Goal: Information Seeking & Learning: Check status

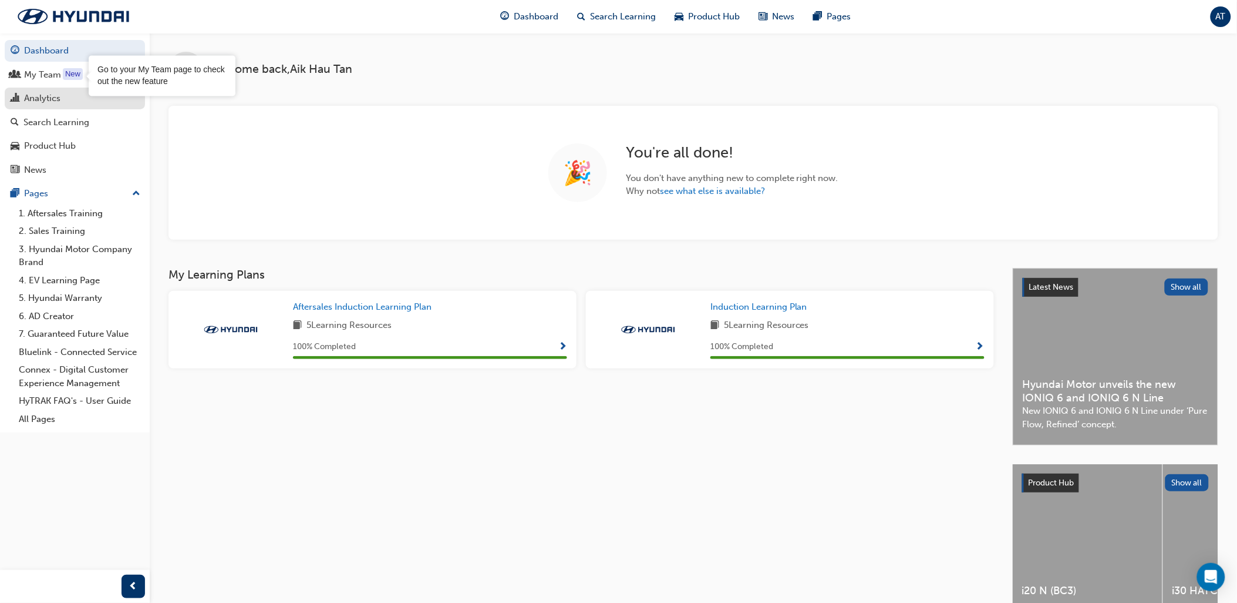
click at [73, 90] on link "Analytics" at bounding box center [75, 99] width 140 height 22
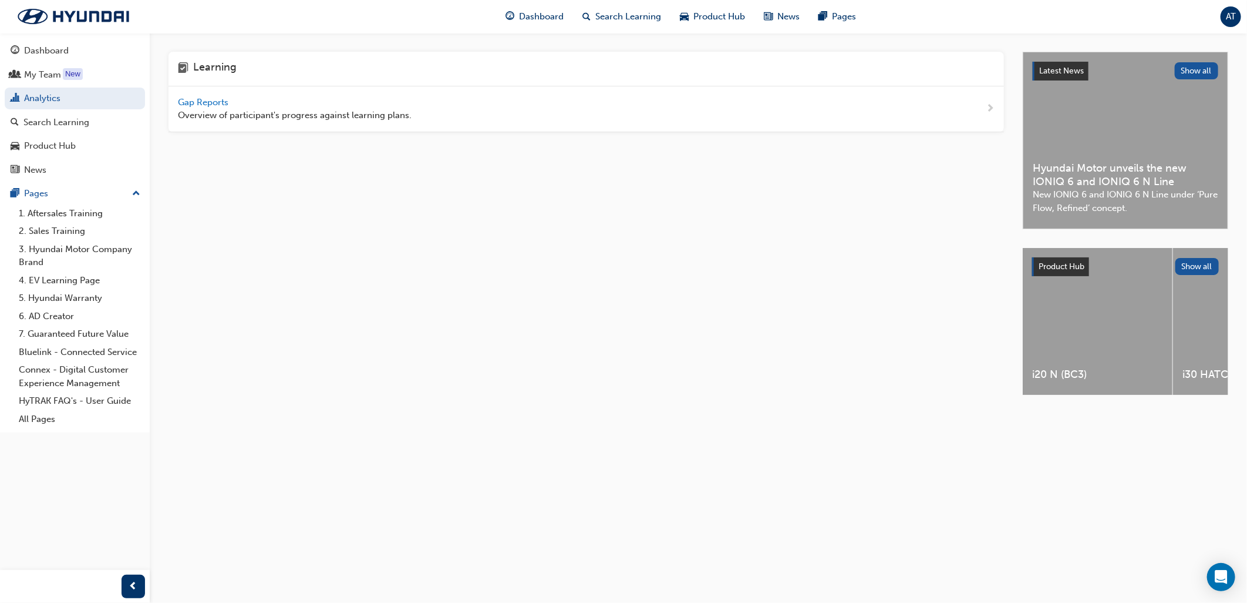
click at [210, 109] on span "Overview of participant's progress against learning plans." at bounding box center [295, 116] width 234 height 14
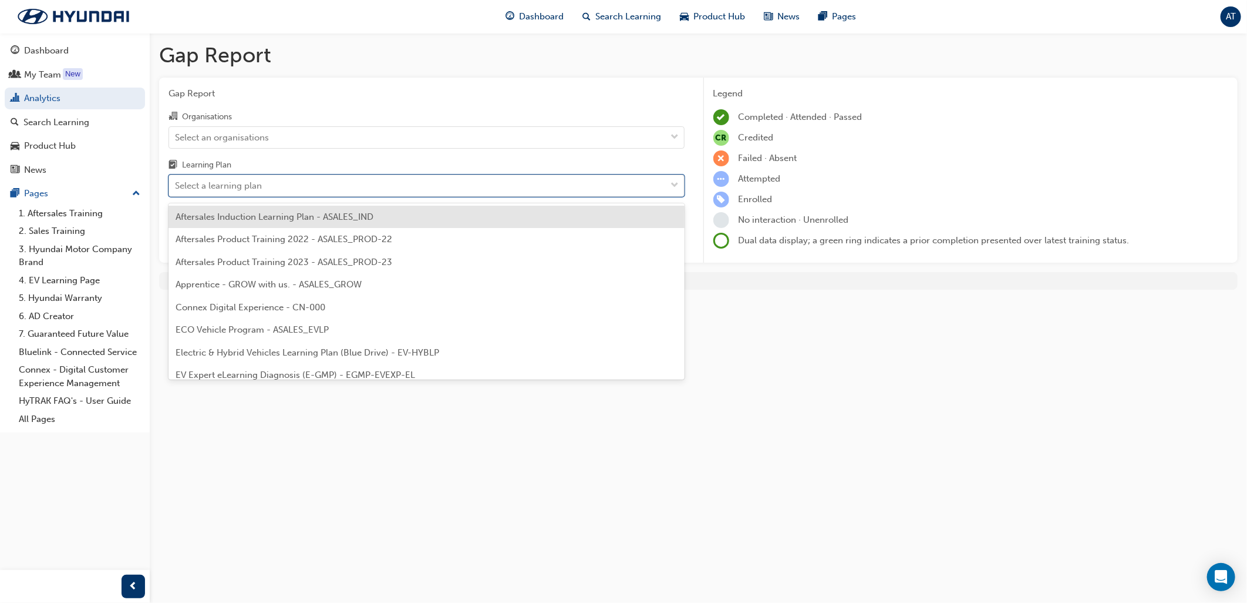
click at [230, 180] on div "Select a learning plan" at bounding box center [218, 186] width 87 height 14
click at [176, 180] on input "Learning Plan option Aftersales Induction Learning Plan - ASALES_IND focused, 1…" at bounding box center [175, 185] width 1 height 10
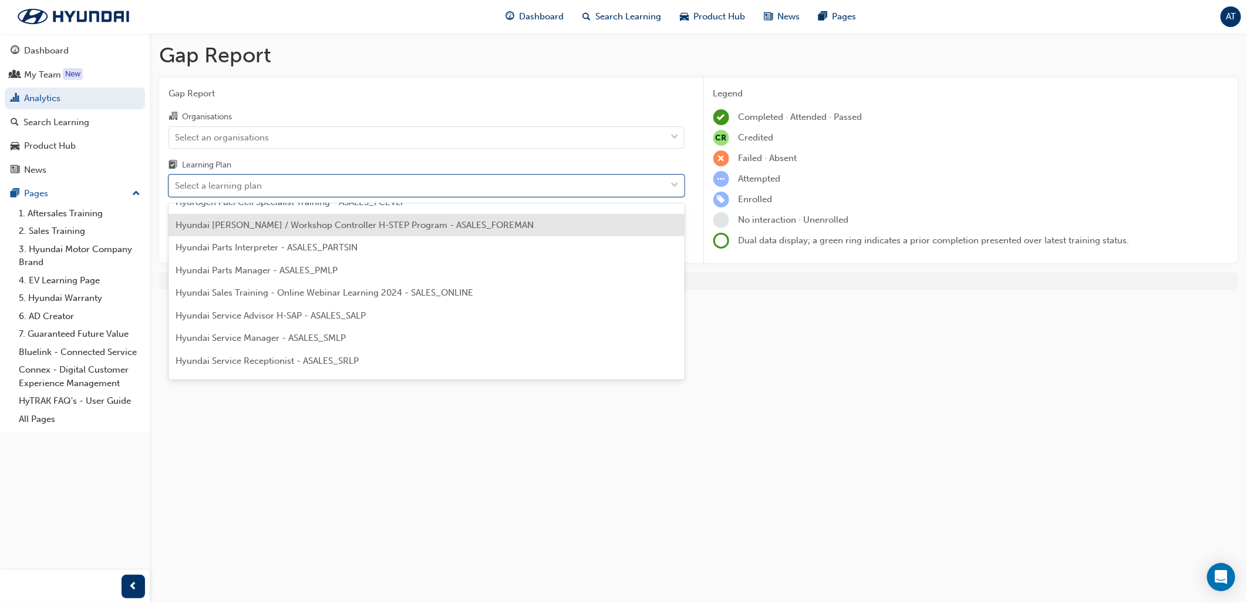
scroll to position [333, 0]
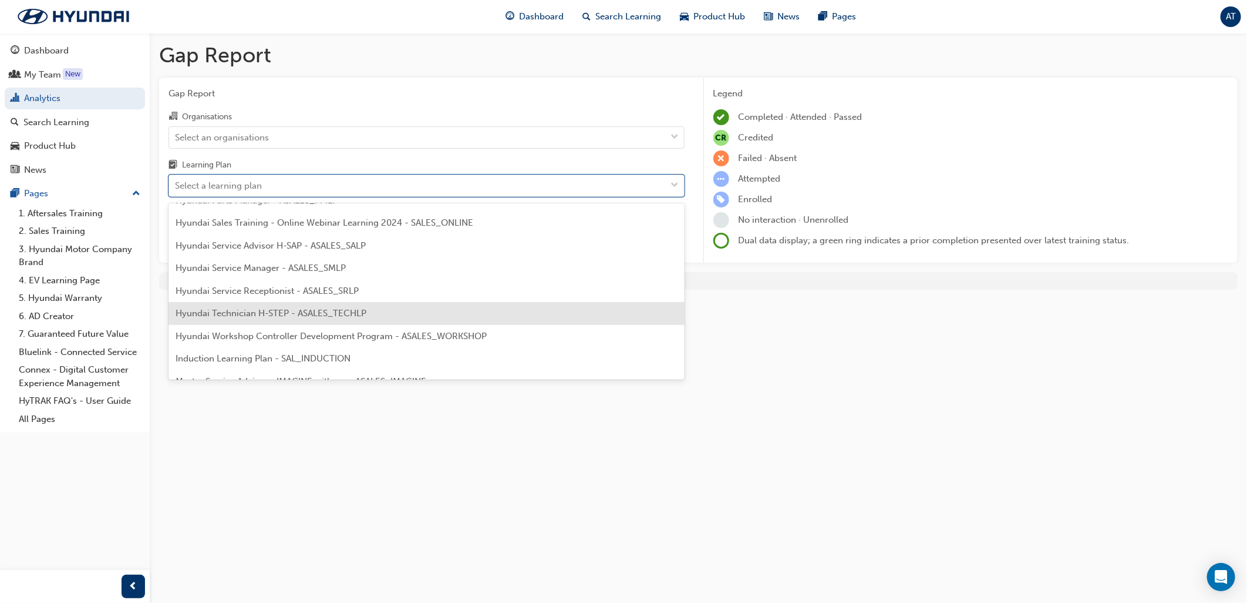
click at [297, 304] on div "Hyundai Technician H-STEP - ASALES_TECHLP" at bounding box center [427, 313] width 516 height 23
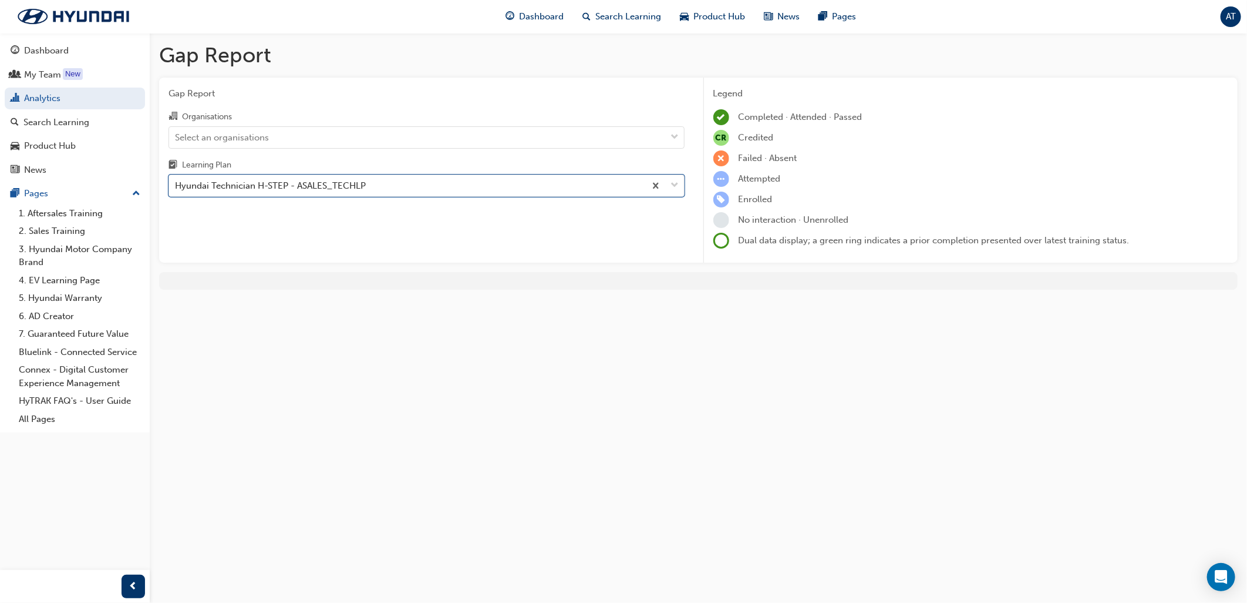
click at [487, 220] on div "Gap Report Organisations Select an organisations Learning Plan option Hyundai T…" at bounding box center [426, 171] width 535 height 186
click at [341, 136] on div "Select an organisations" at bounding box center [417, 137] width 497 height 21
click at [176, 136] on input "Organisations Select an organisations" at bounding box center [175, 137] width 1 height 10
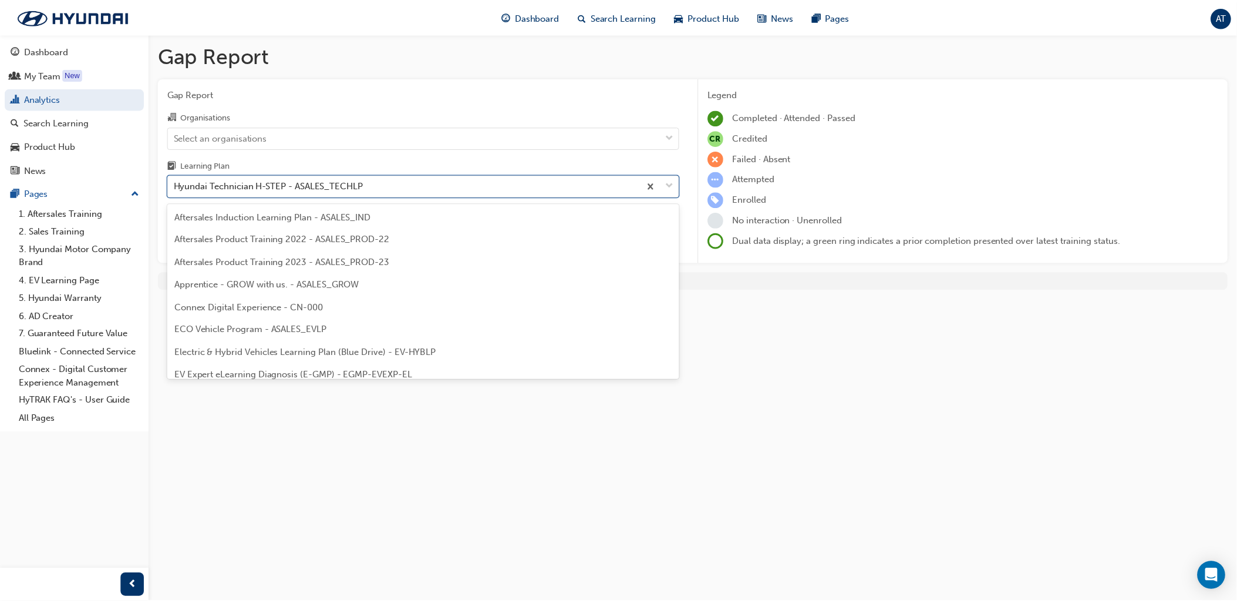
scroll to position [285, 0]
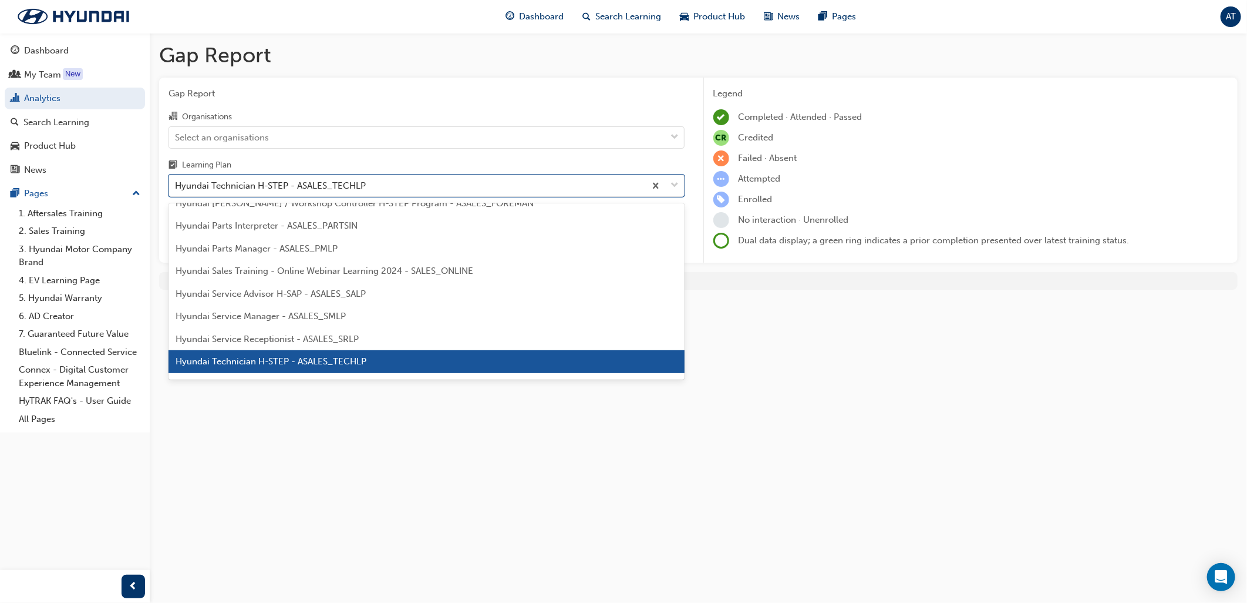
drag, startPoint x: 284, startPoint y: 186, endPoint x: 284, endPoint y: 171, distance: 14.7
click at [284, 171] on label "Learning Plan option Hyundai Technician H-STEP - ASALES_TECHLP, selected. optio…" at bounding box center [427, 177] width 516 height 39
click at [176, 180] on input "Learning Plan option Hyundai Technician H-STEP - ASALES_TECHLP, selected. optio…" at bounding box center [175, 185] width 1 height 10
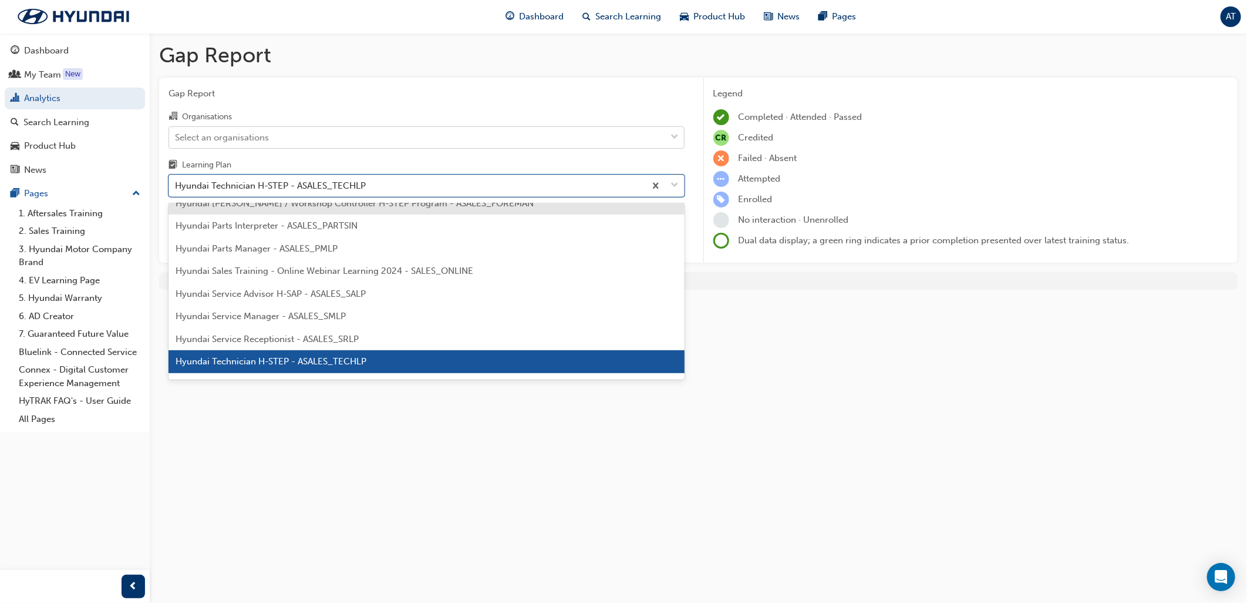
click at [286, 113] on div "Organisations" at bounding box center [427, 117] width 516 height 17
click at [176, 132] on input "Organisations Select an organisations" at bounding box center [175, 137] width 1 height 10
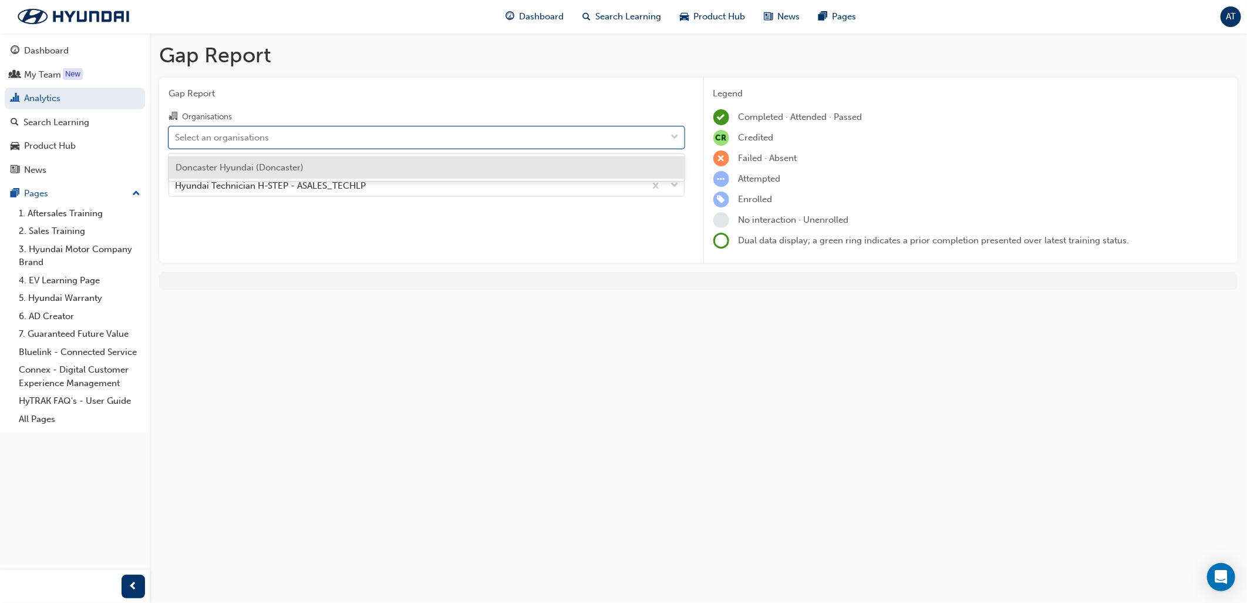
click at [274, 141] on div "Select an organisations" at bounding box center [417, 137] width 497 height 21
click at [176, 141] on input "Organisations option Doncaster Hyundai (Doncaster) focused, 1 of 1. 1 result av…" at bounding box center [175, 137] width 1 height 10
click at [255, 171] on span "Doncaster Hyundai (Doncaster)" at bounding box center [240, 167] width 128 height 11
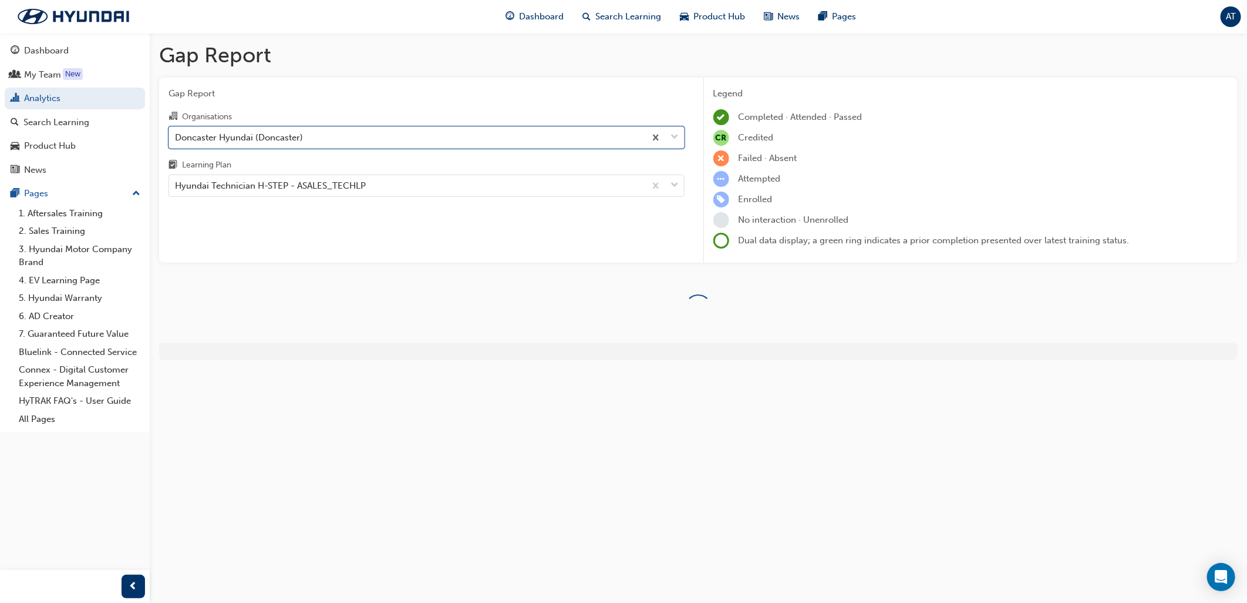
click at [328, 268] on div "Gap Report Gap Report Organisations option Doncaster Hyundai (Doncaster), selec…" at bounding box center [699, 206] width 1098 height 346
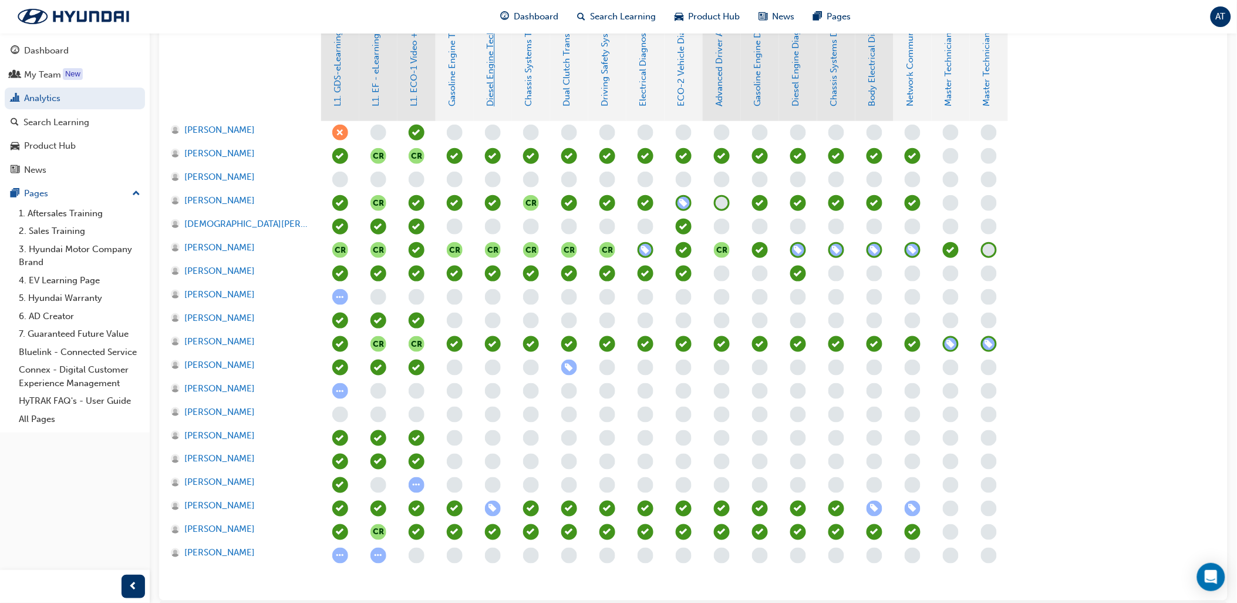
scroll to position [397, 0]
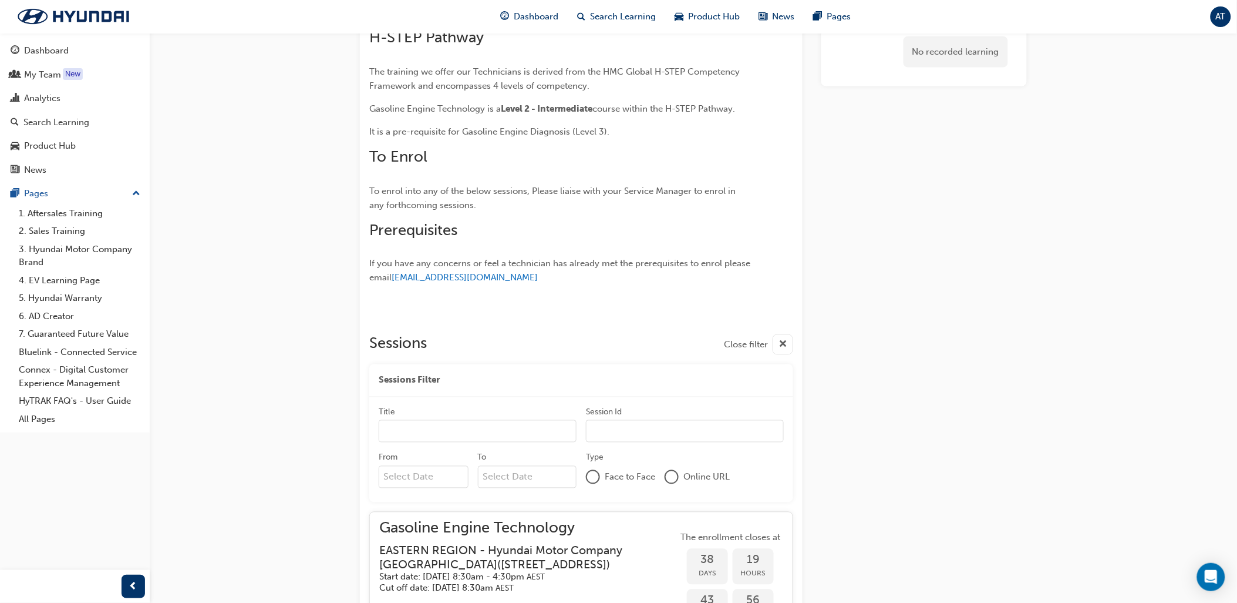
scroll to position [430, 0]
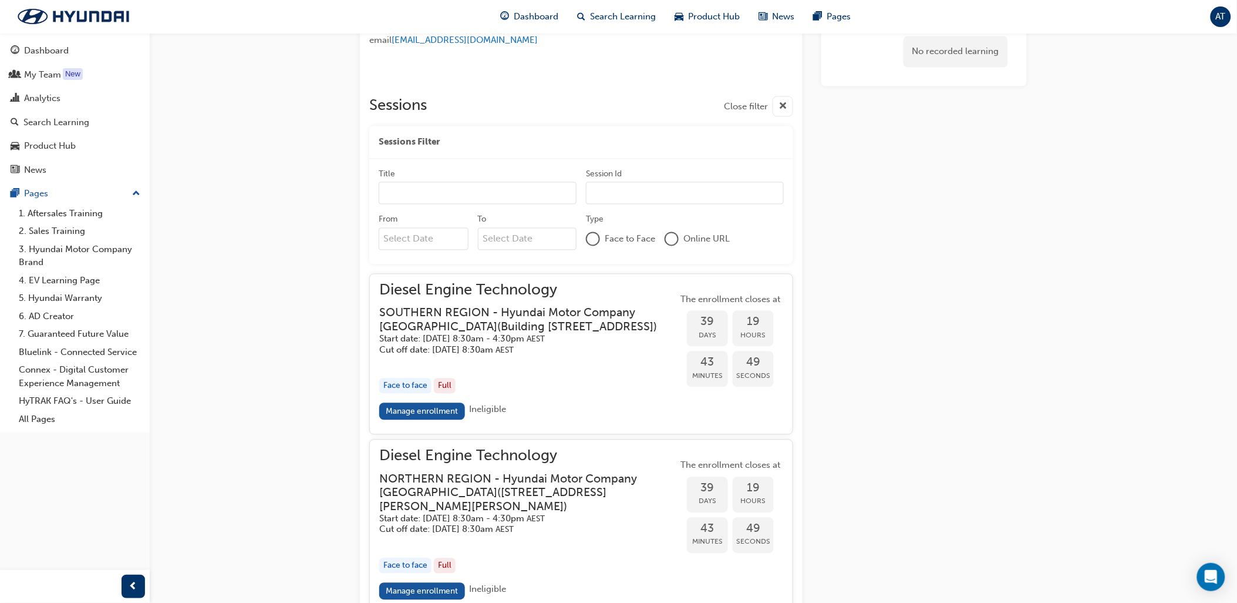
click at [914, 294] on div "No recorded learning" at bounding box center [925, 87] width 206 height 1449
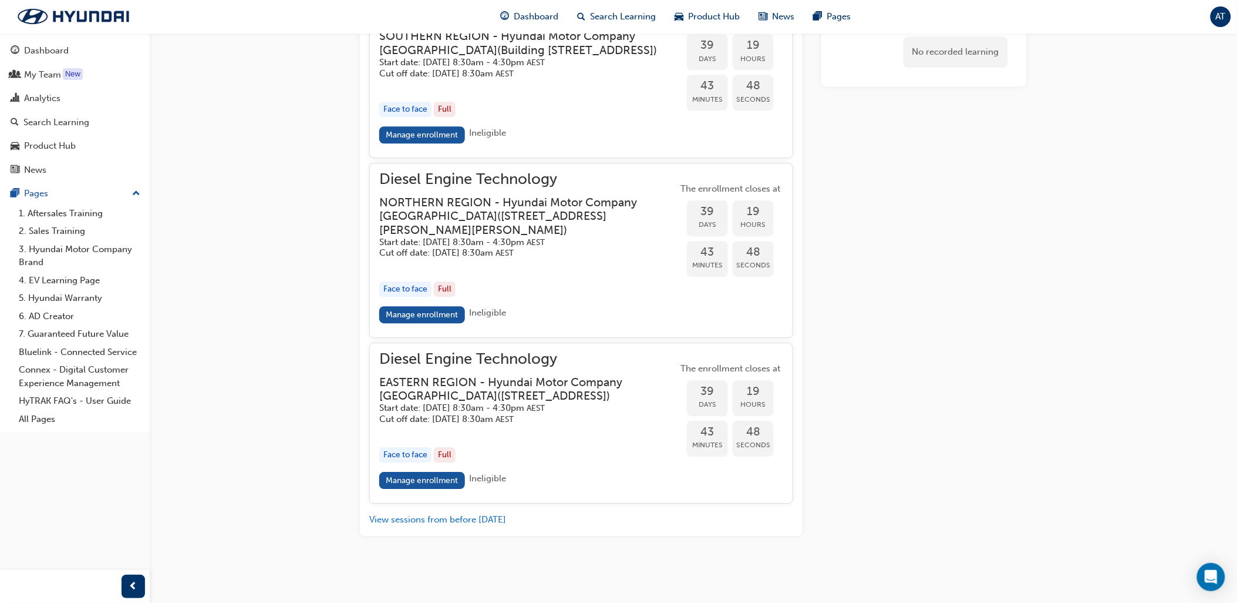
scroll to position [719, 0]
